Goal: Task Accomplishment & Management: Manage account settings

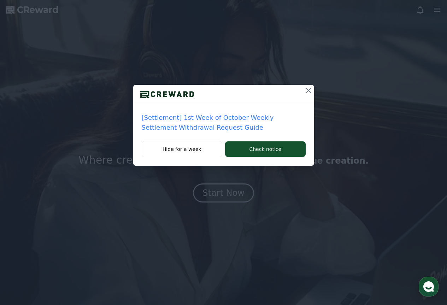
click at [308, 88] on icon at bounding box center [308, 90] width 8 height 8
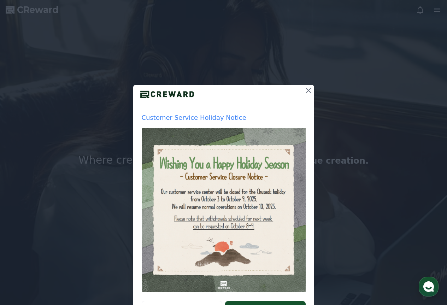
click at [304, 91] on icon at bounding box center [308, 90] width 8 height 8
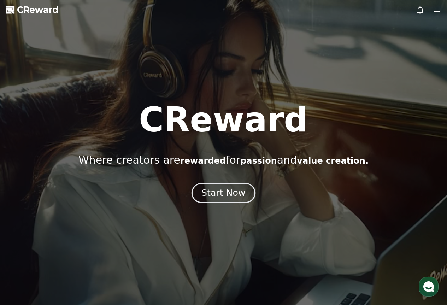
click at [215, 189] on div "Start Now" at bounding box center [223, 193] width 44 height 12
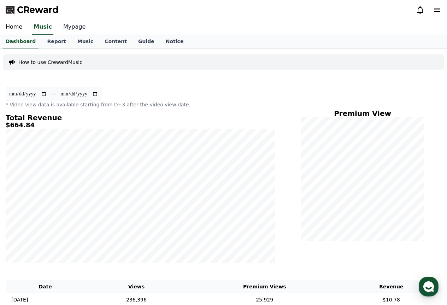
click at [69, 24] on link "Mypage" at bounding box center [75, 27] width 34 height 15
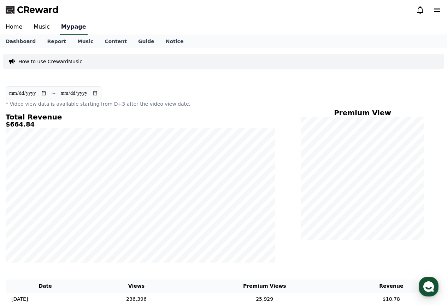
select select "**********"
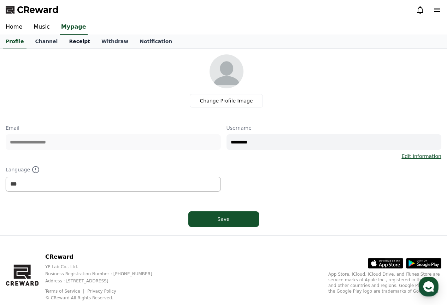
click at [69, 38] on link "Receipt" at bounding box center [79, 41] width 33 height 13
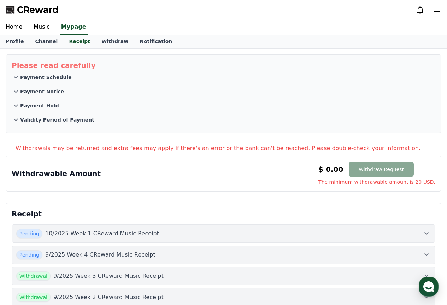
click at [144, 230] on div "Pending 10/2025 Week 1 CReward Music Receipt" at bounding box center [223, 233] width 415 height 9
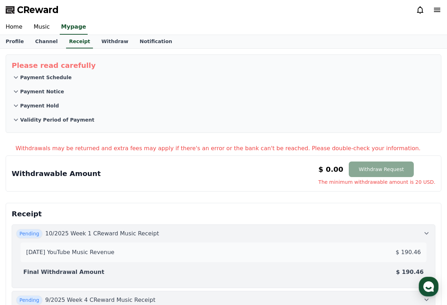
click at [145, 231] on div "Pending 10/2025 Week 1 CReward Music Receipt" at bounding box center [223, 233] width 415 height 9
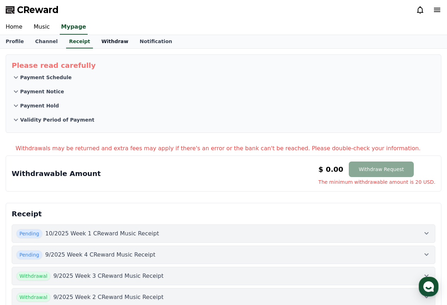
click at [96, 39] on link "Withdraw" at bounding box center [115, 41] width 38 height 13
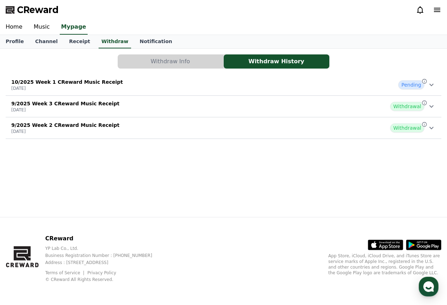
click at [204, 78] on div "10/2025 Week 1 CReward Music Receipt [DATE] Pending" at bounding box center [224, 85] width 436 height 18
